Goal: Task Accomplishment & Management: Complete application form

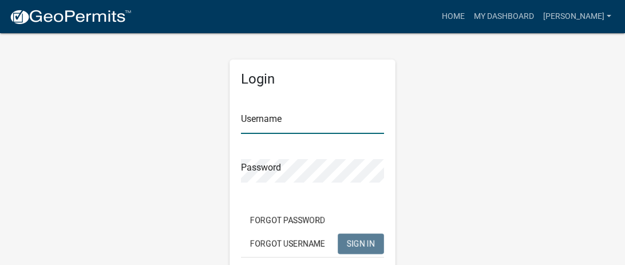
type input "[PERSON_NAME]"
click at [368, 244] on span "SIGN IN" at bounding box center [361, 243] width 28 height 9
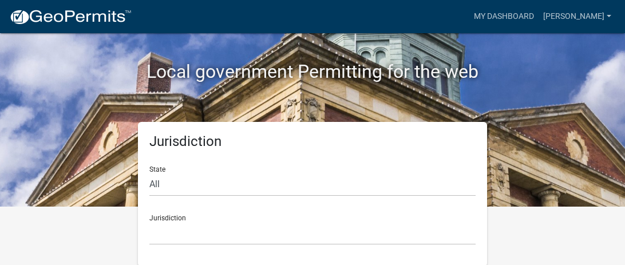
scroll to position [60, 0]
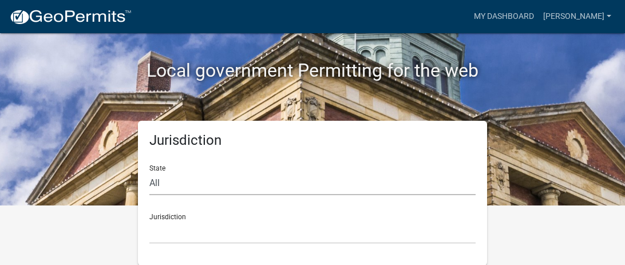
click at [175, 186] on select "All [US_STATE] [US_STATE] [US_STATE] [US_STATE] [US_STATE] [US_STATE] [US_STATE…" at bounding box center [312, 183] width 326 height 23
select select "[US_STATE]"
click at [149, 172] on select "All [US_STATE] [US_STATE] [US_STATE] [US_STATE] [US_STATE] [US_STATE] [US_STATE…" at bounding box center [312, 183] width 326 height 23
click at [176, 226] on select "[GEOGRAPHIC_DATA], [US_STATE][PERSON_NAME][GEOGRAPHIC_DATA], [US_STATE][PERSON_…" at bounding box center [312, 232] width 326 height 23
click at [549, 146] on div "Jurisdiction State All [US_STATE] [US_STATE] [US_STATE] [US_STATE] [US_STATE] […" at bounding box center [313, 193] width 550 height 145
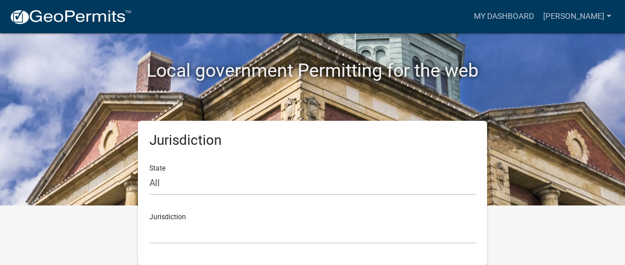
click at [178, 217] on div "Jurisdiction [GEOGRAPHIC_DATA], [US_STATE][PERSON_NAME][GEOGRAPHIC_DATA], [US_S…" at bounding box center [312, 224] width 326 height 40
click at [178, 221] on select "[GEOGRAPHIC_DATA], [US_STATE][PERSON_NAME][GEOGRAPHIC_DATA], [US_STATE][PERSON_…" at bounding box center [312, 232] width 326 height 23
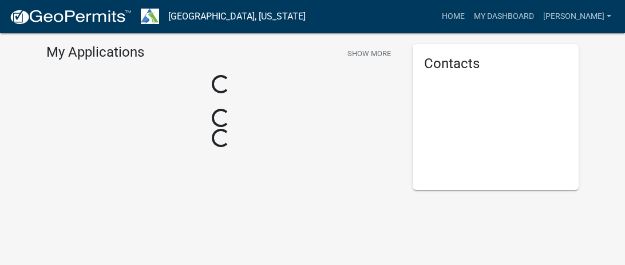
scroll to position [60, 0]
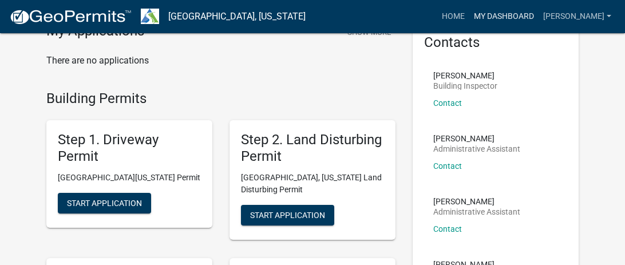
click at [484, 14] on link "My Dashboard" at bounding box center [504, 17] width 69 height 22
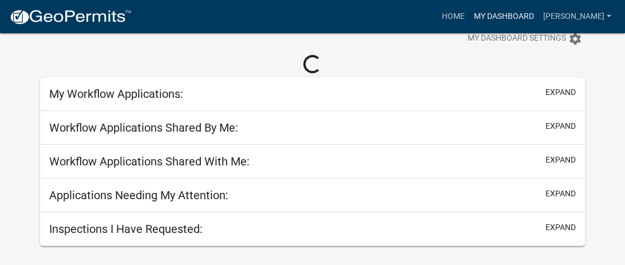
scroll to position [33, 0]
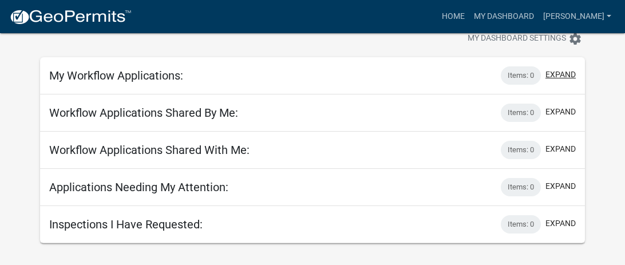
click at [561, 72] on button "expand" at bounding box center [561, 75] width 30 height 12
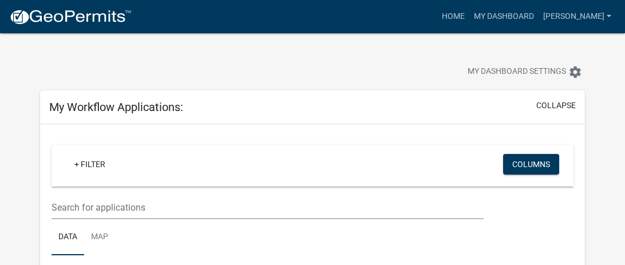
scroll to position [26, 0]
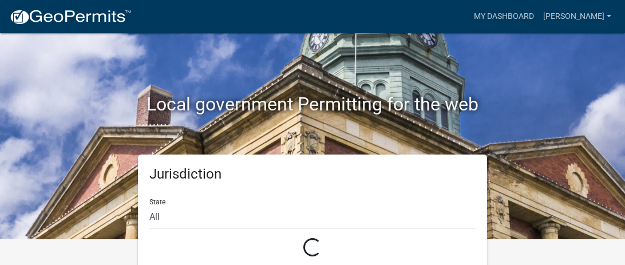
scroll to position [60, 0]
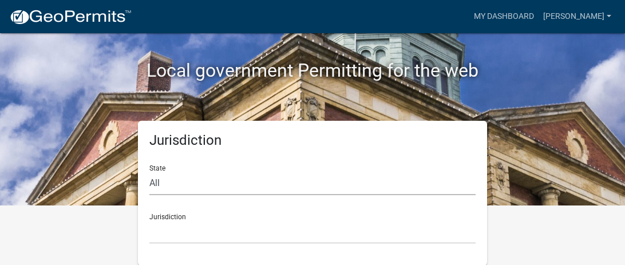
click at [155, 185] on select "All [US_STATE] [US_STATE] [US_STATE] [US_STATE] [US_STATE] [US_STATE] [US_STATE…" at bounding box center [312, 183] width 326 height 23
select select "[US_STATE]"
click at [149, 172] on select "All [US_STATE] [US_STATE] [US_STATE] [US_STATE] [US_STATE] [US_STATE] [US_STATE…" at bounding box center [312, 183] width 326 height 23
click at [168, 221] on select "[GEOGRAPHIC_DATA], [US_STATE][PERSON_NAME][GEOGRAPHIC_DATA], [US_STATE][PERSON_…" at bounding box center [312, 232] width 326 height 23
click at [590, 74] on div "Local government Permitting for the web Jurisdiction State All [US_STATE] [US_S…" at bounding box center [312, 72] width 625 height 265
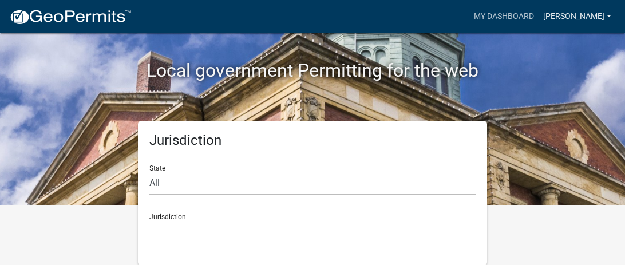
click at [558, 17] on link "[PERSON_NAME]" at bounding box center [577, 17] width 77 height 22
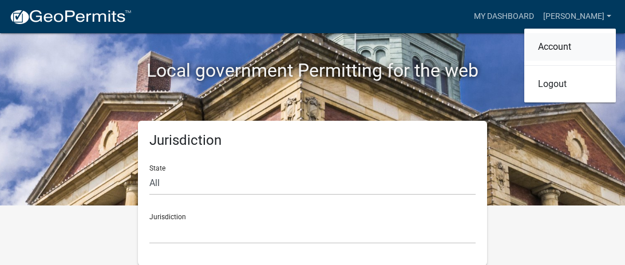
click at [544, 49] on link "Account" at bounding box center [571, 46] width 92 height 27
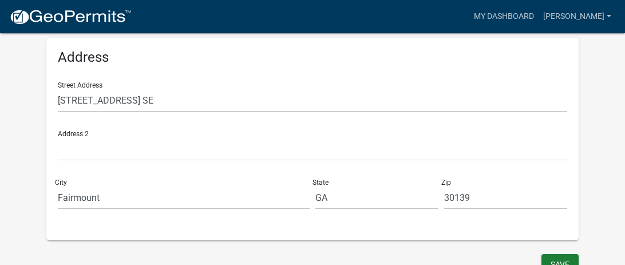
scroll to position [401, 0]
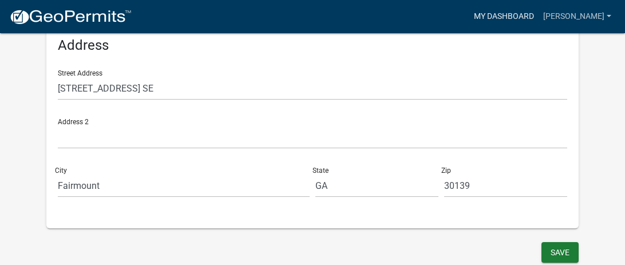
click at [494, 15] on link "My Dashboard" at bounding box center [504, 17] width 69 height 22
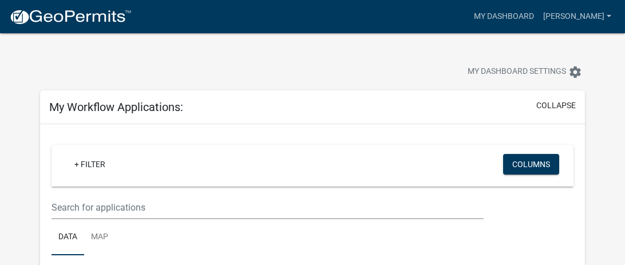
click at [70, 16] on img at bounding box center [70, 17] width 123 height 17
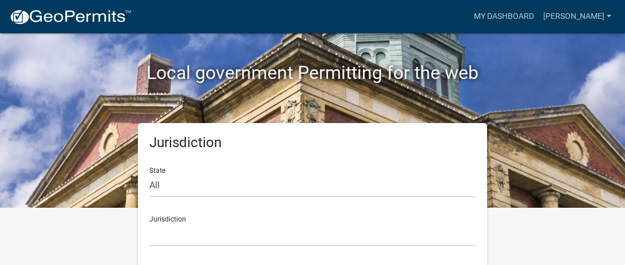
scroll to position [60, 0]
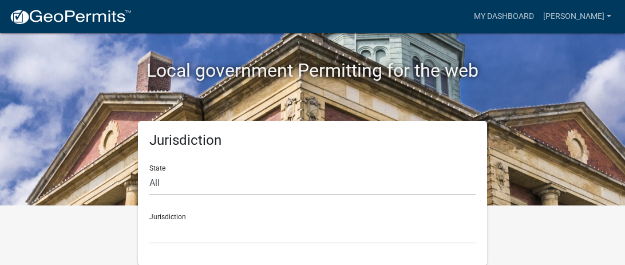
click at [159, 217] on div "Jurisdiction [GEOGRAPHIC_DATA], [US_STATE] [GEOGRAPHIC_DATA], [US_STATE][PERSON…" at bounding box center [312, 224] width 326 height 40
click at [154, 180] on select "All [US_STATE] [US_STATE] [US_STATE] [US_STATE] [US_STATE] [US_STATE] [US_STATE…" at bounding box center [312, 183] width 326 height 23
select select "[US_STATE]"
click at [149, 172] on select "All [US_STATE] [US_STATE] [US_STATE] [US_STATE] [US_STATE] [US_STATE] [US_STATE…" at bounding box center [312, 183] width 326 height 23
click at [169, 218] on div "Jurisdiction [GEOGRAPHIC_DATA], [US_STATE][PERSON_NAME][GEOGRAPHIC_DATA], [US_S…" at bounding box center [312, 224] width 326 height 40
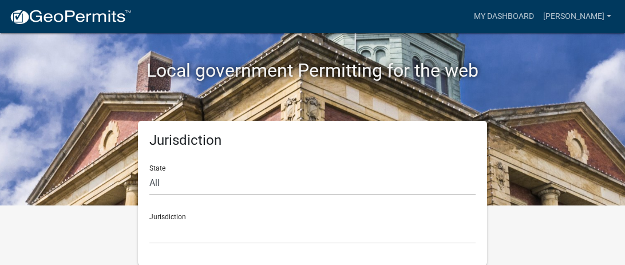
click at [169, 218] on div "Jurisdiction [GEOGRAPHIC_DATA], [US_STATE][PERSON_NAME][GEOGRAPHIC_DATA], [US_S…" at bounding box center [312, 224] width 326 height 40
click at [176, 217] on div "Jurisdiction [GEOGRAPHIC_DATA], [US_STATE][PERSON_NAME][GEOGRAPHIC_DATA], [US_S…" at bounding box center [312, 224] width 326 height 40
click at [18, 17] on img at bounding box center [70, 17] width 123 height 17
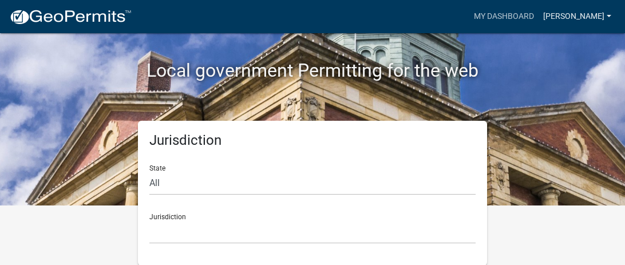
click at [609, 15] on link "[PERSON_NAME]" at bounding box center [577, 17] width 77 height 22
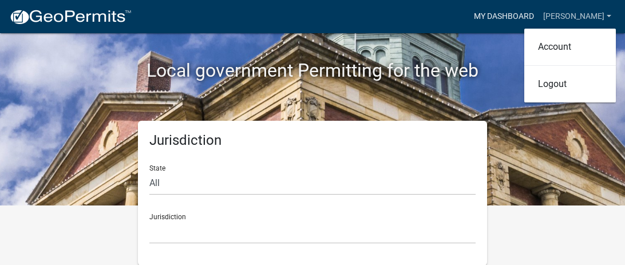
click at [490, 17] on link "My Dashboard" at bounding box center [504, 17] width 69 height 22
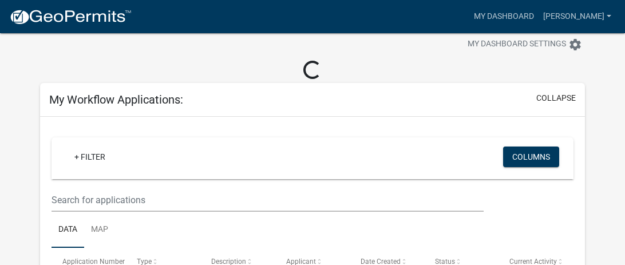
scroll to position [15, 0]
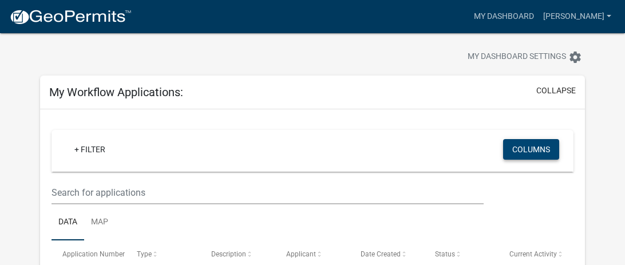
click at [546, 148] on button "Columns" at bounding box center [531, 149] width 56 height 21
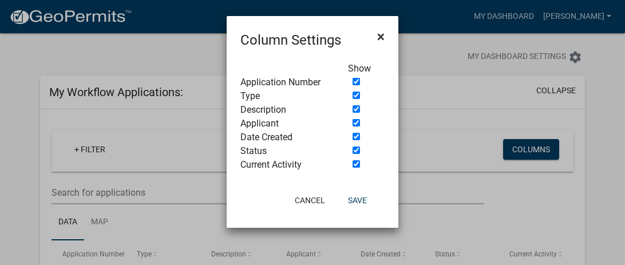
click at [380, 38] on span "×" at bounding box center [380, 37] width 7 height 16
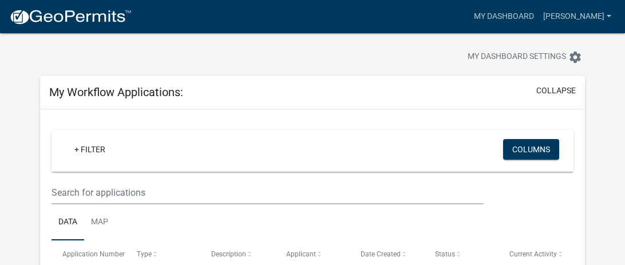
click at [94, 15] on img at bounding box center [70, 17] width 123 height 17
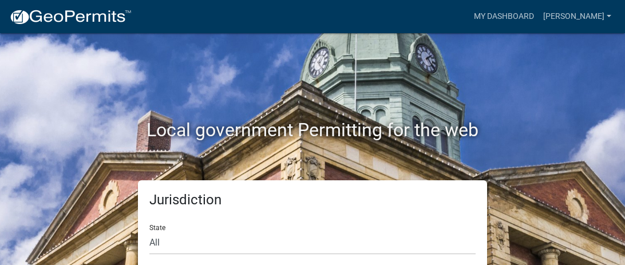
scroll to position [60, 0]
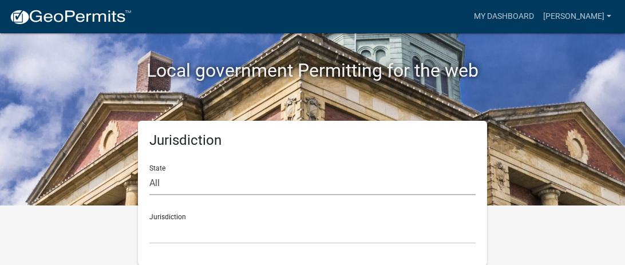
click at [153, 184] on select "All [US_STATE] [US_STATE] [US_STATE] [US_STATE] [US_STATE] [US_STATE] [US_STATE…" at bounding box center [312, 183] width 326 height 23
select select "[US_STATE]"
click at [149, 172] on select "All [US_STATE] [US_STATE] [US_STATE] [US_STATE] [US_STATE] [US_STATE] [US_STATE…" at bounding box center [312, 183] width 326 height 23
click at [164, 217] on div "Jurisdiction [GEOGRAPHIC_DATA], [US_STATE][PERSON_NAME][GEOGRAPHIC_DATA], [US_S…" at bounding box center [312, 224] width 326 height 40
click at [169, 230] on select "[GEOGRAPHIC_DATA], [US_STATE][PERSON_NAME][GEOGRAPHIC_DATA], [US_STATE][PERSON_…" at bounding box center [312, 232] width 326 height 23
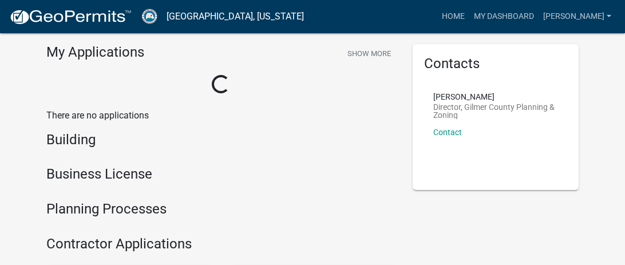
scroll to position [60, 0]
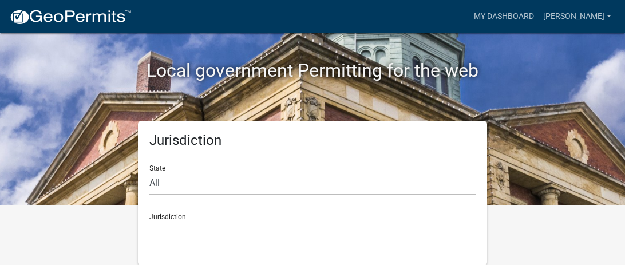
scroll to position [7, 0]
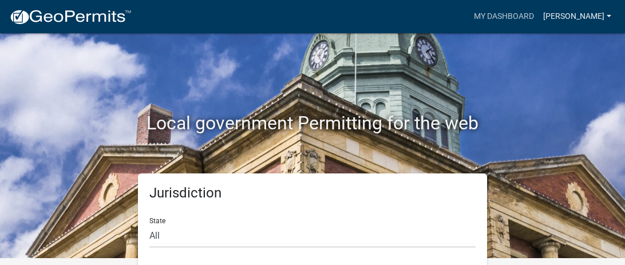
click at [609, 16] on link "[PERSON_NAME]" at bounding box center [577, 17] width 77 height 22
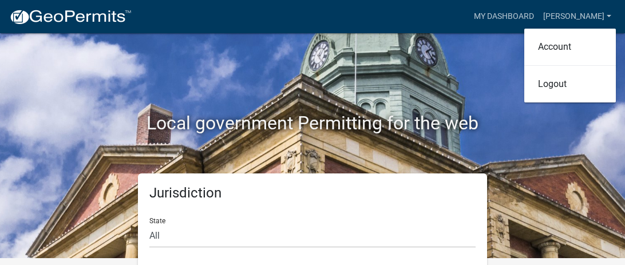
click at [392, 74] on div "Local government Permitting for the web" at bounding box center [313, 99] width 550 height 147
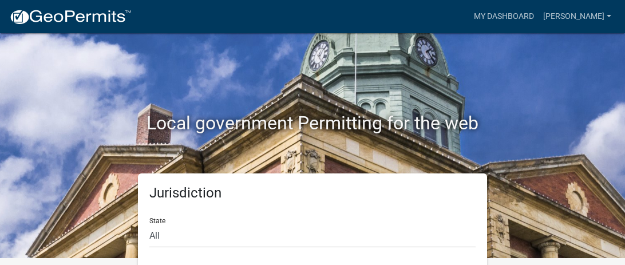
scroll to position [60, 0]
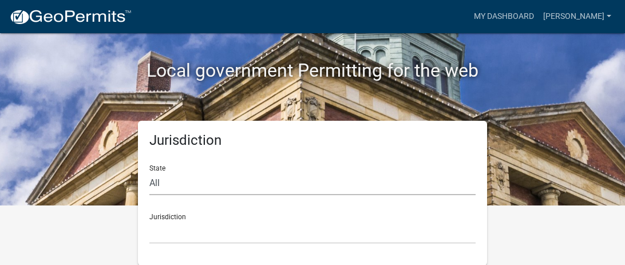
click at [160, 184] on select "All [US_STATE] [US_STATE] [US_STATE] [US_STATE] [US_STATE] [US_STATE] [US_STATE…" at bounding box center [312, 183] width 326 height 23
select select "[US_STATE]"
click at [149, 172] on select "All [US_STATE] [US_STATE] [US_STATE] [US_STATE] [US_STATE] [US_STATE] [US_STATE…" at bounding box center [312, 183] width 326 height 23
click at [179, 218] on div "Jurisdiction [GEOGRAPHIC_DATA], [US_STATE][PERSON_NAME][GEOGRAPHIC_DATA], [US_S…" at bounding box center [312, 224] width 326 height 40
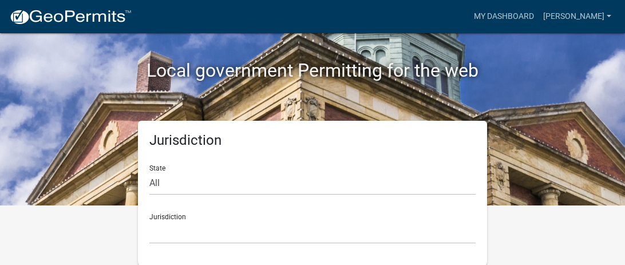
click at [179, 218] on div "Jurisdiction [GEOGRAPHIC_DATA], [US_STATE][PERSON_NAME][GEOGRAPHIC_DATA], [US_S…" at bounding box center [312, 224] width 326 height 40
click at [176, 219] on div "Jurisdiction [GEOGRAPHIC_DATA], [US_STATE][PERSON_NAME][GEOGRAPHIC_DATA], [US_S…" at bounding box center [312, 224] width 326 height 40
click at [172, 221] on select "[GEOGRAPHIC_DATA], [US_STATE][PERSON_NAME][GEOGRAPHIC_DATA], [US_STATE][PERSON_…" at bounding box center [312, 232] width 326 height 23
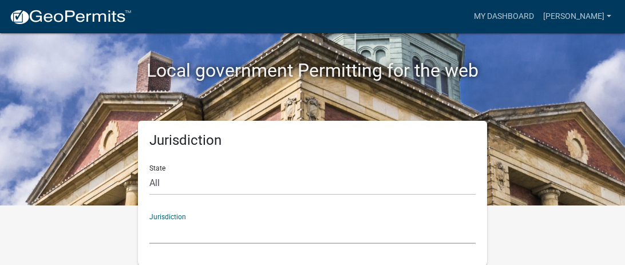
scroll to position [0, 0]
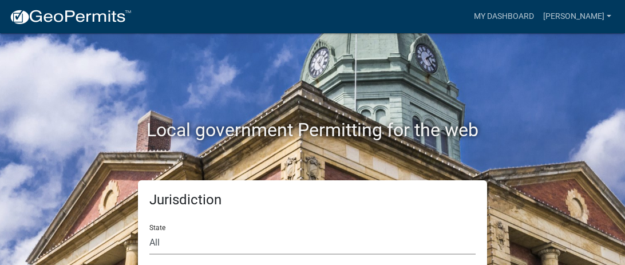
click at [162, 241] on select "All [US_STATE] [US_STATE] [US_STATE] [US_STATE] [US_STATE] [US_STATE] [US_STATE…" at bounding box center [312, 242] width 326 height 23
click at [149, 231] on select "All [US_STATE] [US_STATE] [US_STATE] [US_STATE] [US_STATE] [US_STATE] [US_STATE…" at bounding box center [312, 242] width 326 height 23
click at [190, 249] on select "All [US_STATE] [US_STATE] [US_STATE] [US_STATE] [US_STATE] [US_STATE] [US_STATE…" at bounding box center [312, 242] width 326 height 23
select select "[US_STATE]"
click at [149, 231] on select "All [US_STATE] [US_STATE] [US_STATE] [US_STATE] [US_STATE] [US_STATE] [US_STATE…" at bounding box center [312, 242] width 326 height 23
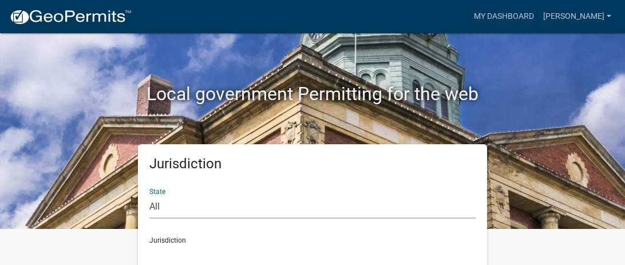
scroll to position [60, 0]
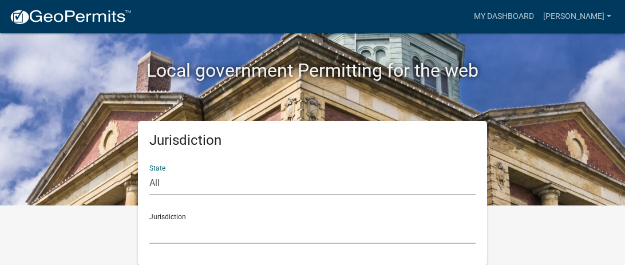
click at [163, 221] on select "[GEOGRAPHIC_DATA], [US_STATE][PERSON_NAME][GEOGRAPHIC_DATA], [US_STATE][PERSON_…" at bounding box center [312, 232] width 326 height 23
click at [163, 222] on select "[GEOGRAPHIC_DATA], [US_STATE][PERSON_NAME][GEOGRAPHIC_DATA], [US_STATE][PERSON_…" at bounding box center [312, 232] width 326 height 23
click at [164, 223] on select "[GEOGRAPHIC_DATA], [US_STATE][PERSON_NAME][GEOGRAPHIC_DATA], [US_STATE][PERSON_…" at bounding box center [312, 232] width 326 height 23
click at [536, 65] on h2 "Local government Permitting for the web" at bounding box center [312, 71] width 533 height 22
click at [545, 62] on h2 "Local government Permitting for the web" at bounding box center [312, 71] width 533 height 22
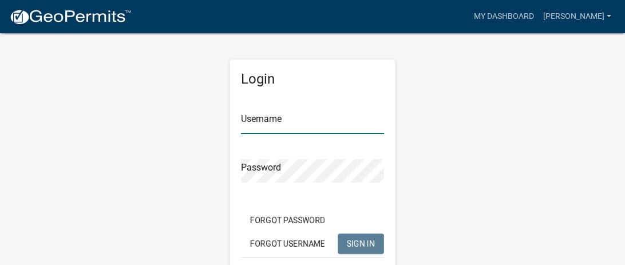
type input "[PERSON_NAME]"
click at [364, 245] on span "SIGN IN" at bounding box center [361, 243] width 28 height 9
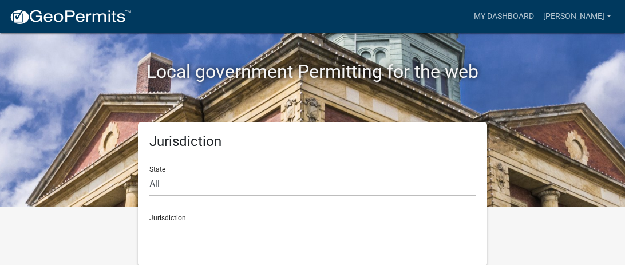
scroll to position [60, 0]
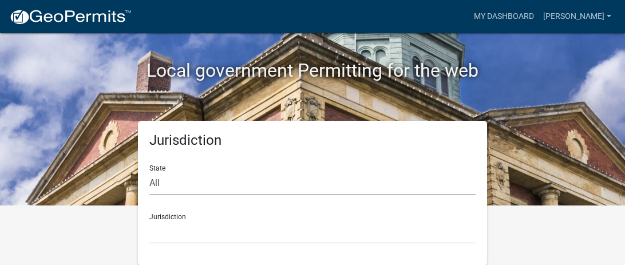
click at [166, 186] on select "All [US_STATE] [US_STATE] [US_STATE] [US_STATE] [US_STATE] [US_STATE] [US_STATE…" at bounding box center [312, 183] width 326 height 23
select select "[US_STATE]"
click at [149, 172] on select "All [US_STATE] [US_STATE] [US_STATE] [US_STATE] [US_STATE] [US_STATE] [US_STATE…" at bounding box center [312, 183] width 326 height 23
click at [180, 221] on select "[GEOGRAPHIC_DATA], [US_STATE][PERSON_NAME][GEOGRAPHIC_DATA], [US_STATE][PERSON_…" at bounding box center [312, 232] width 326 height 23
click at [536, 129] on div "Jurisdiction State All [US_STATE] [US_STATE] [US_STATE] [US_STATE] [US_STATE] […" at bounding box center [313, 193] width 550 height 145
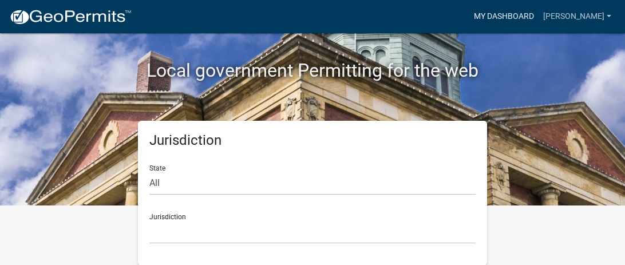
click at [471, 17] on link "My Dashboard" at bounding box center [504, 17] width 69 height 22
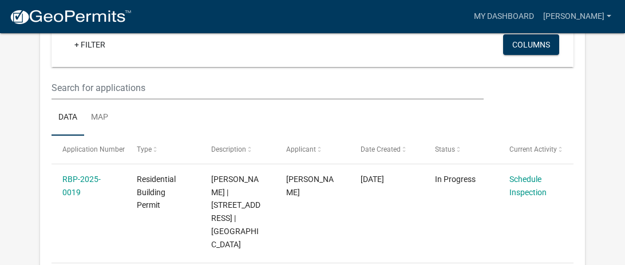
scroll to position [149, 0]
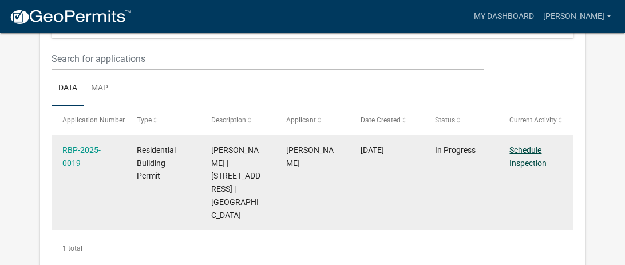
click at [530, 160] on link "Schedule Inspection" at bounding box center [528, 156] width 37 height 22
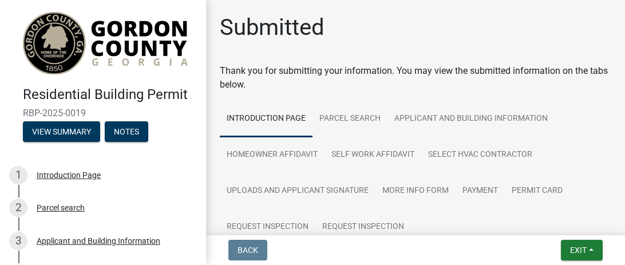
click at [361, 226] on link "Request Inspection" at bounding box center [364, 227] width 96 height 37
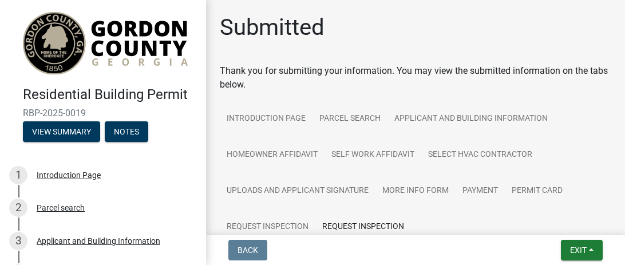
click at [262, 227] on link "Request Inspection" at bounding box center [268, 227] width 96 height 37
click at [273, 227] on link "Request Inspection" at bounding box center [268, 227] width 96 height 37
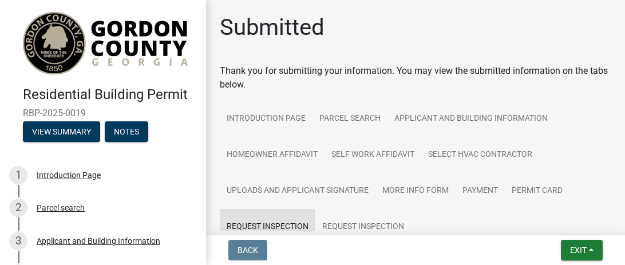
click at [273, 227] on link "Request Inspection" at bounding box center [268, 227] width 96 height 37
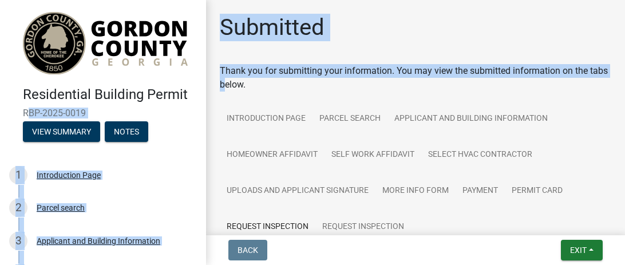
drag, startPoint x: 206, startPoint y: 85, endPoint x: 204, endPoint y: 112, distance: 27.5
click at [204, 112] on div "Residential Building Permit RBP-2025-0019 View Summary Notes 1 Introduction Pag…" at bounding box center [312, 132] width 625 height 265
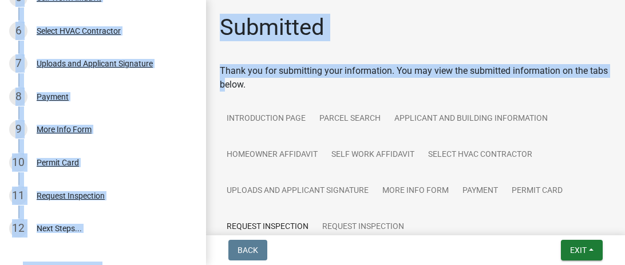
scroll to position [396, 0]
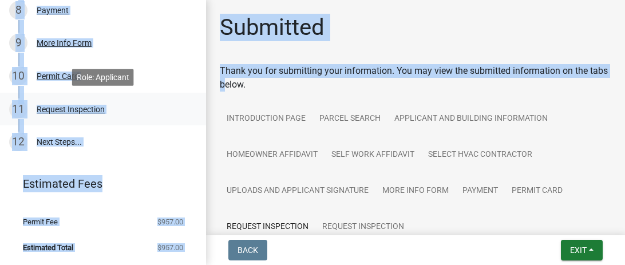
click at [130, 124] on link "11 Request Inspection" at bounding box center [103, 109] width 206 height 33
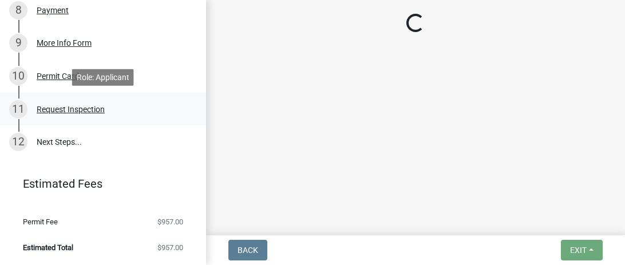
select select "d66dc685-6893-4482-82a8-36ee9a2c606c"
select select "9c5be39e-d810-4796-80c1-05bb0e112e39"
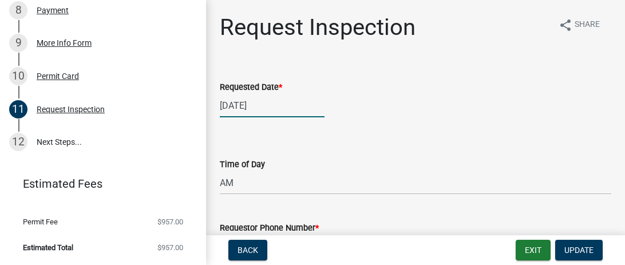
click at [274, 109] on div "05/26/2025" at bounding box center [272, 105] width 105 height 23
select select "5"
select select "2025"
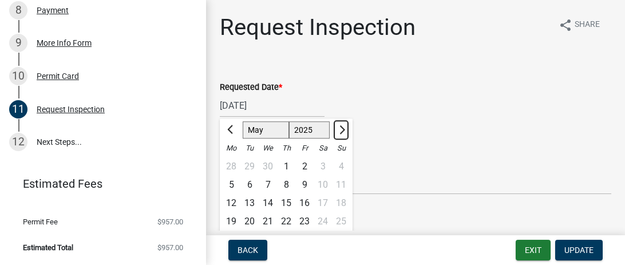
click at [344, 128] on span "Next month" at bounding box center [341, 129] width 9 height 9
click at [229, 130] on span "Previous month" at bounding box center [231, 129] width 9 height 9
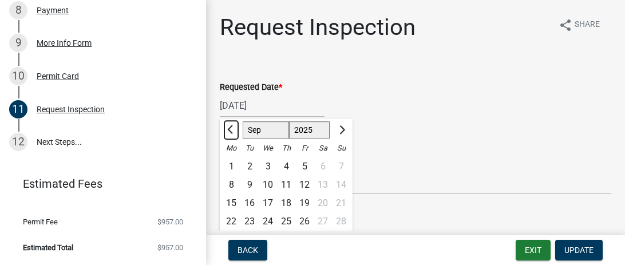
select select "8"
click at [306, 221] on div "22" at bounding box center [305, 221] width 18 height 18
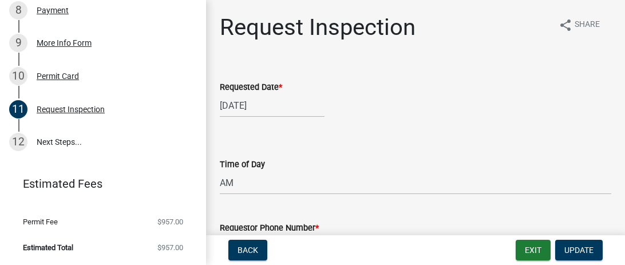
type input "08/22/2025"
click at [220, 185] on select "Select Item... AM PM" at bounding box center [416, 182] width 392 height 23
click at [220, 171] on select "Select Item... AM PM" at bounding box center [416, 182] width 392 height 23
click at [585, 251] on span "Update" at bounding box center [579, 250] width 29 height 9
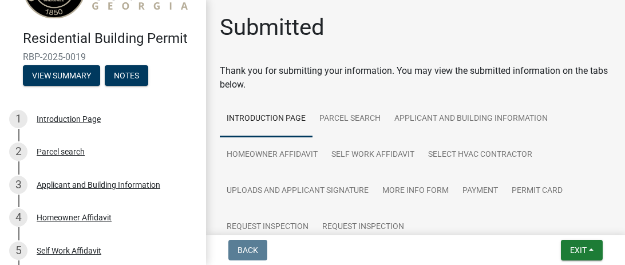
scroll to position [60, 0]
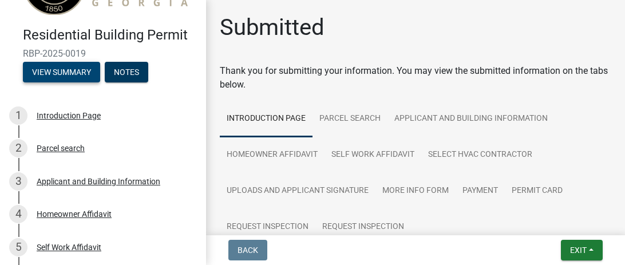
click at [54, 74] on button "View Summary" at bounding box center [61, 72] width 77 height 21
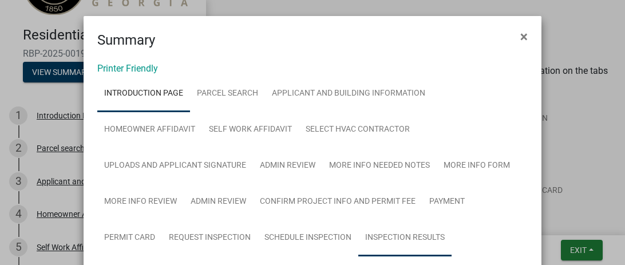
click at [419, 241] on link "Inspection Results" at bounding box center [405, 238] width 93 height 37
click at [525, 37] on span "×" at bounding box center [524, 37] width 7 height 16
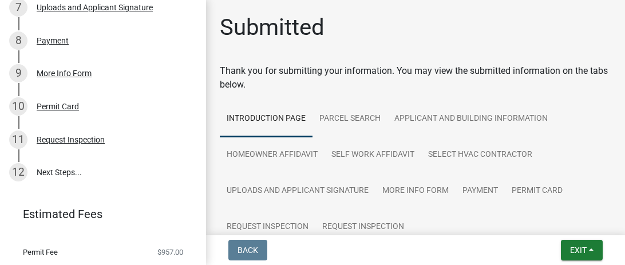
scroll to position [384, 0]
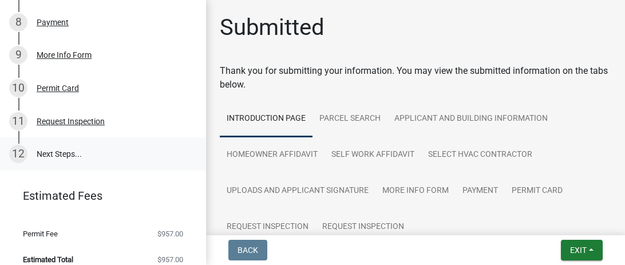
click at [62, 156] on link "12 Next Steps..." at bounding box center [103, 153] width 206 height 33
click at [54, 153] on link "12 Next Steps..." at bounding box center [103, 153] width 206 height 33
